Goal: Task Accomplishment & Management: Manage account settings

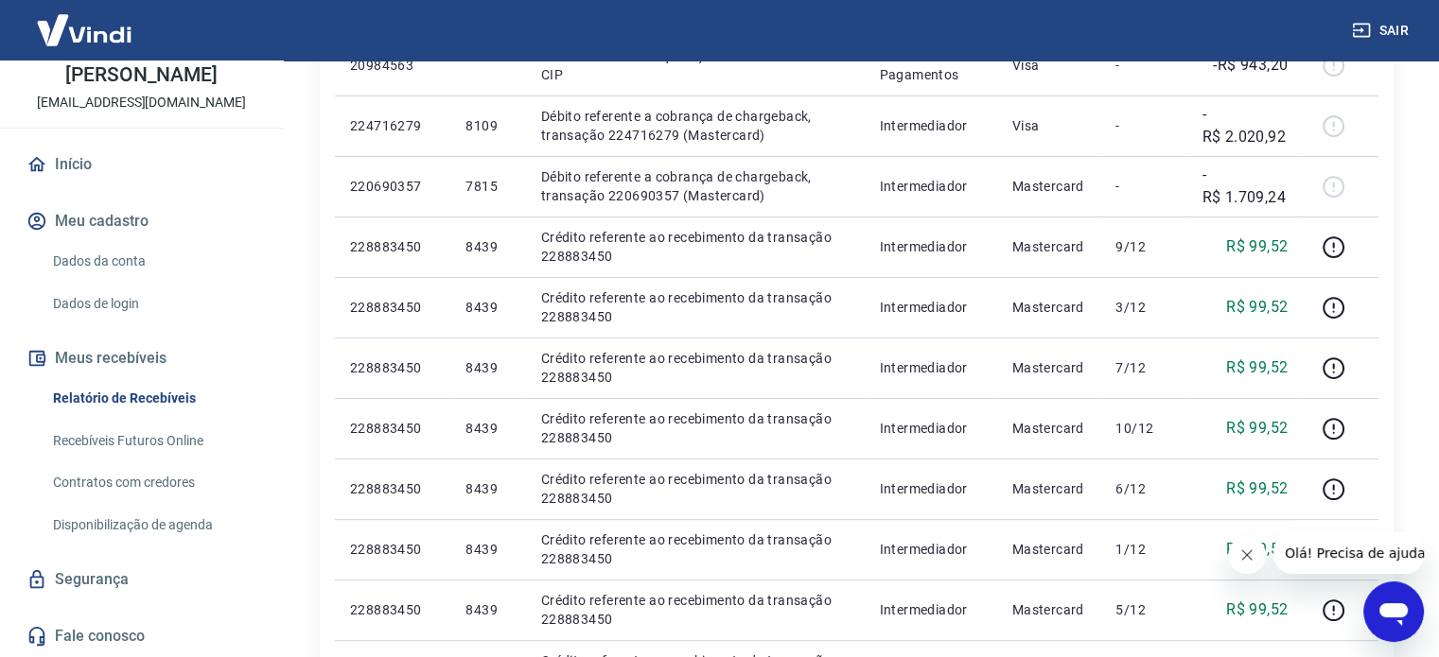
scroll to position [662, 0]
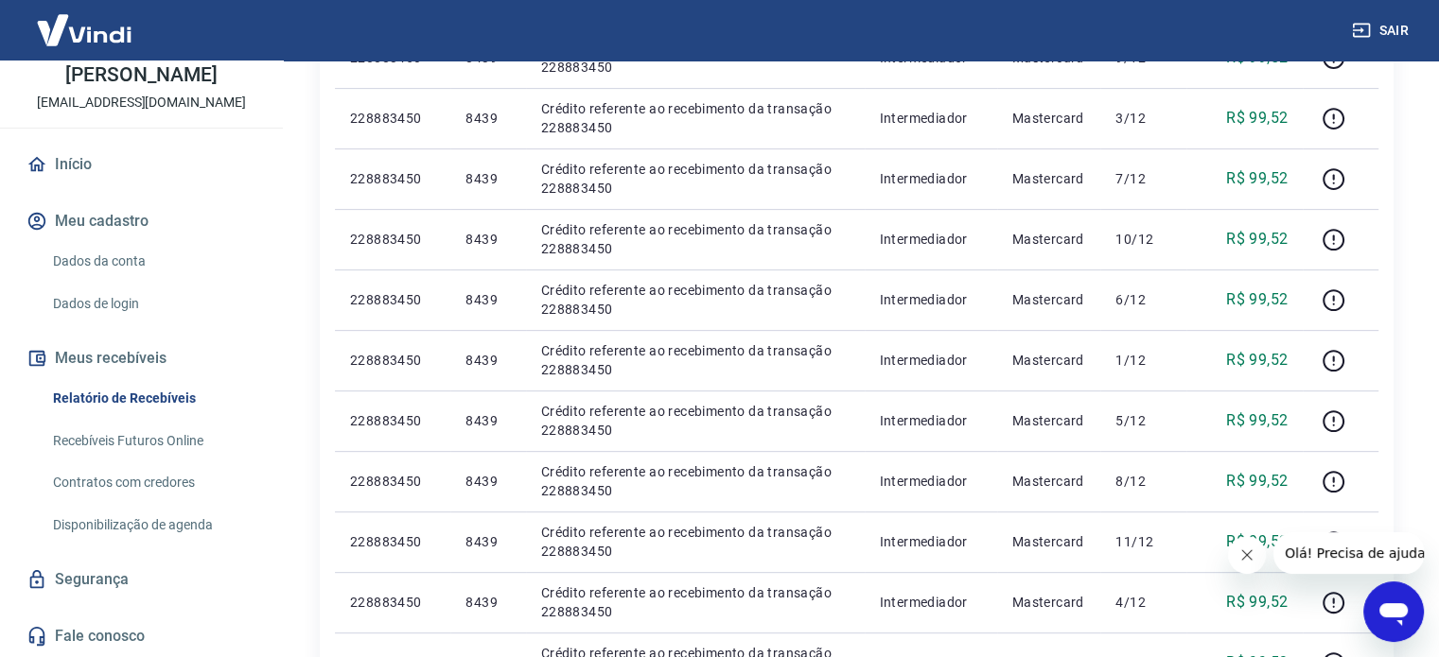
click at [88, 169] on link "Início" at bounding box center [141, 165] width 237 height 42
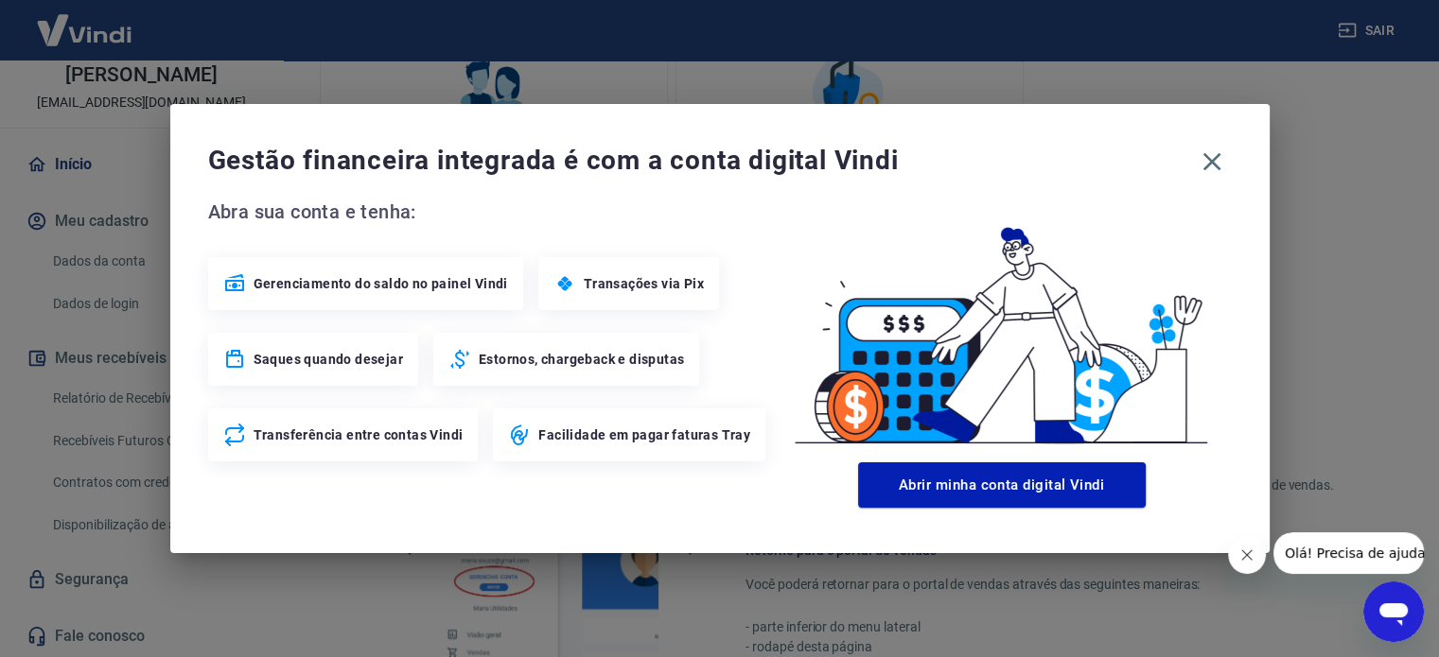
scroll to position [677, 0]
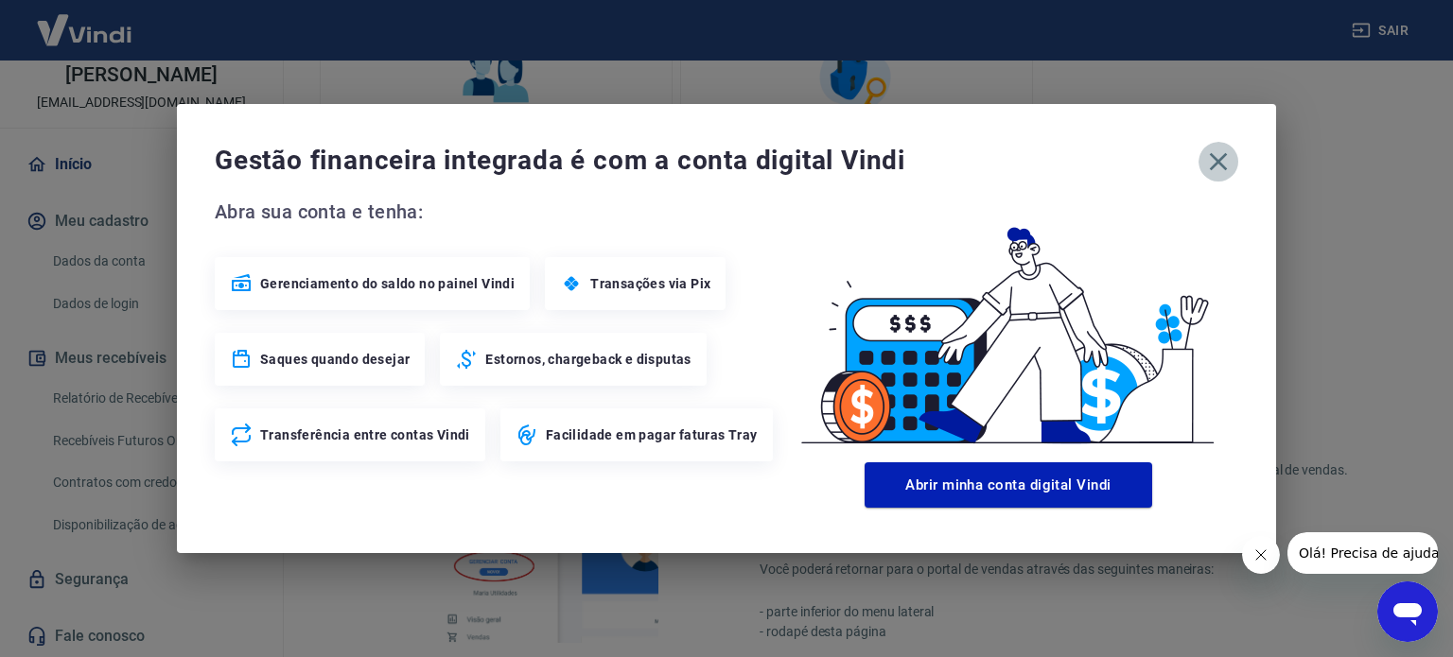
click at [1222, 166] on icon "button" at bounding box center [1219, 162] width 18 height 18
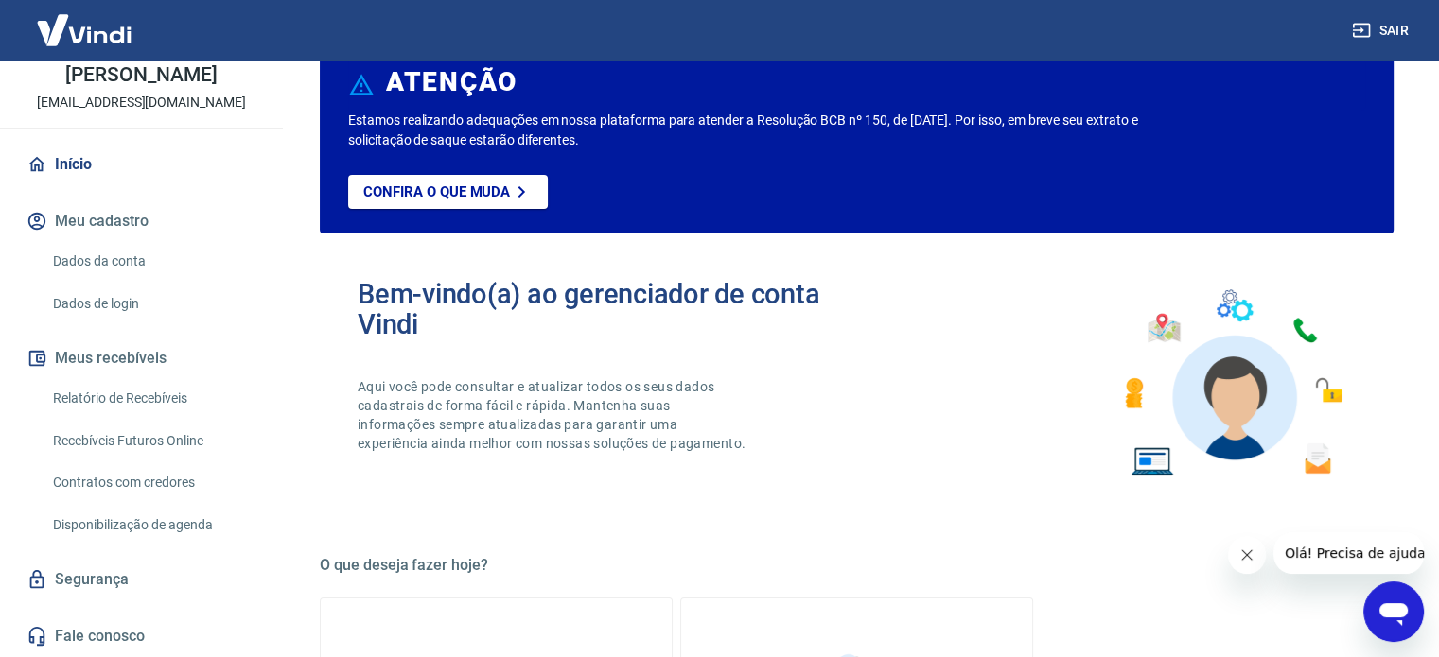
scroll to position [0, 0]
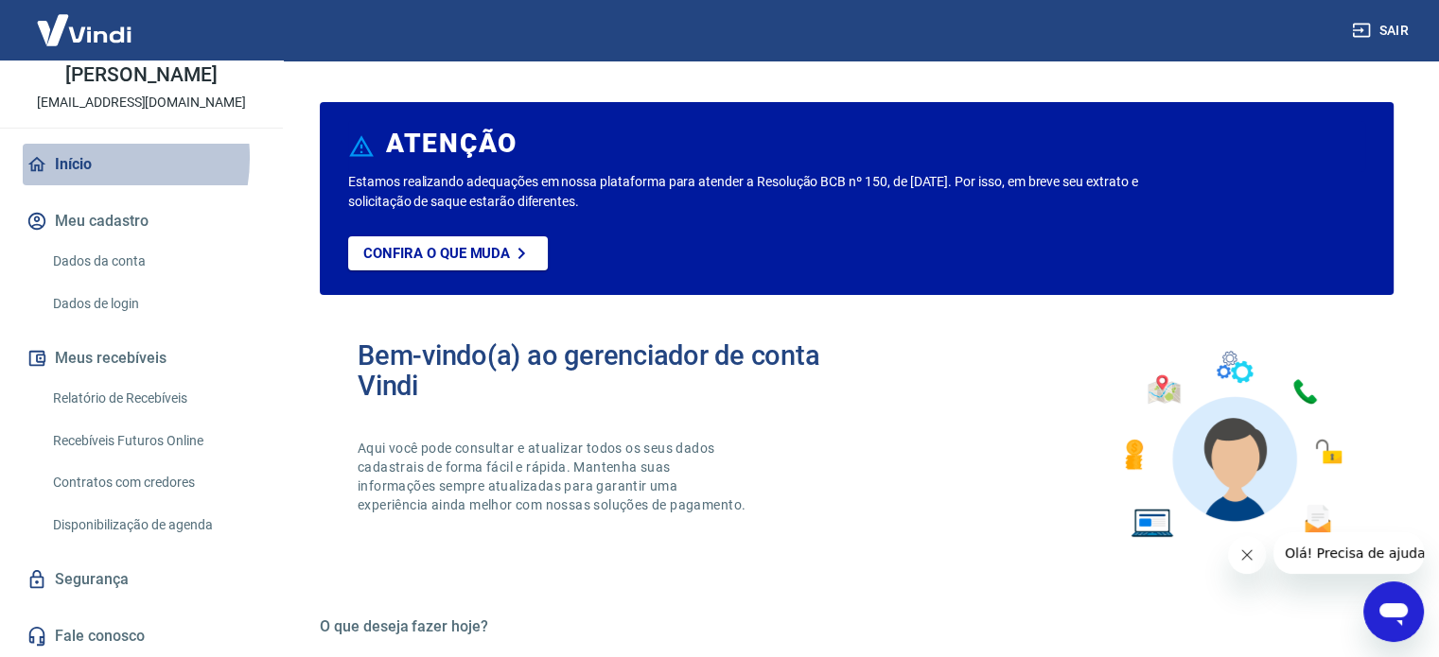
click at [79, 158] on link "Início" at bounding box center [141, 165] width 237 height 42
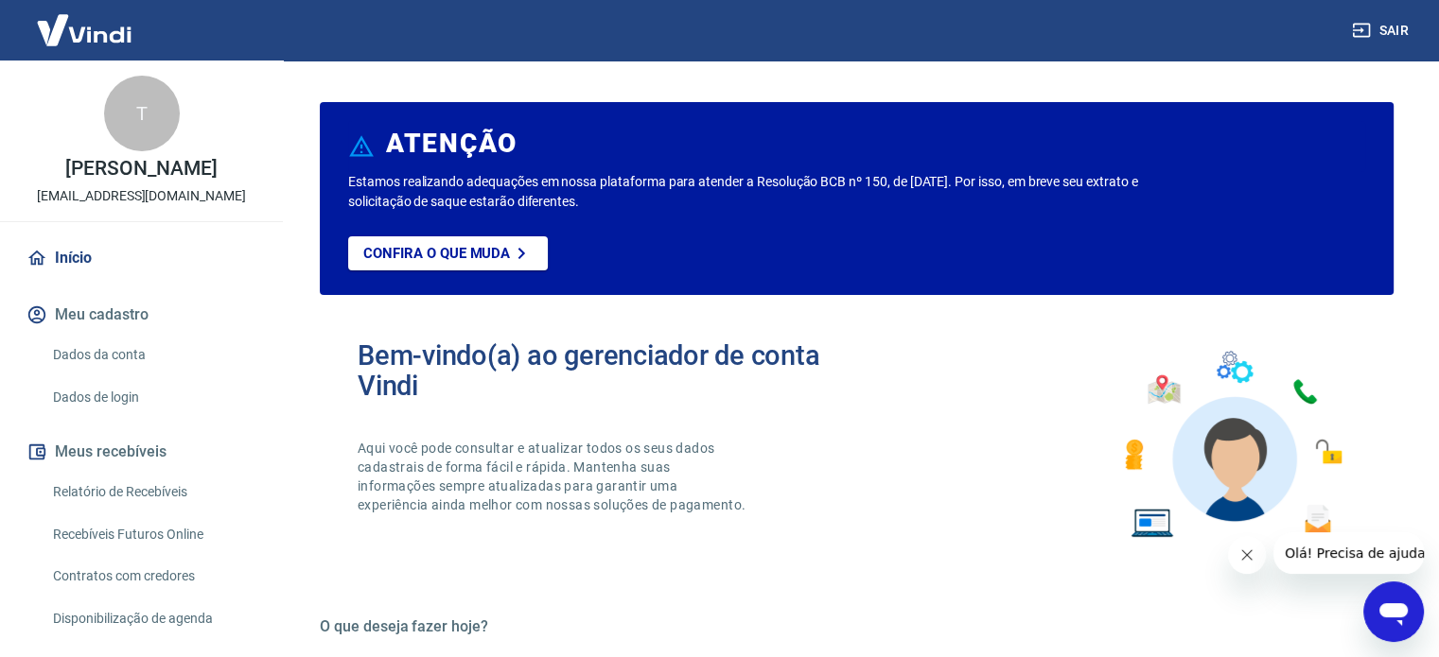
click at [102, 31] on img at bounding box center [84, 30] width 123 height 58
